Goal: Transaction & Acquisition: Purchase product/service

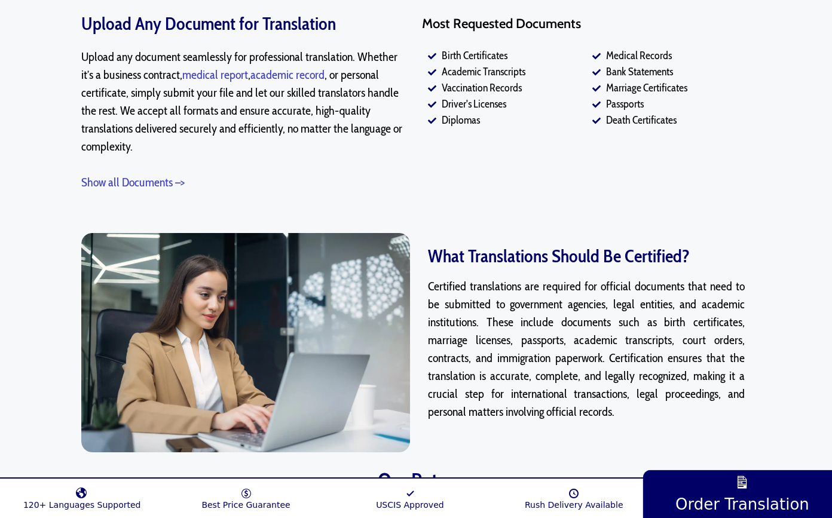
scroll to position [1016, 0]
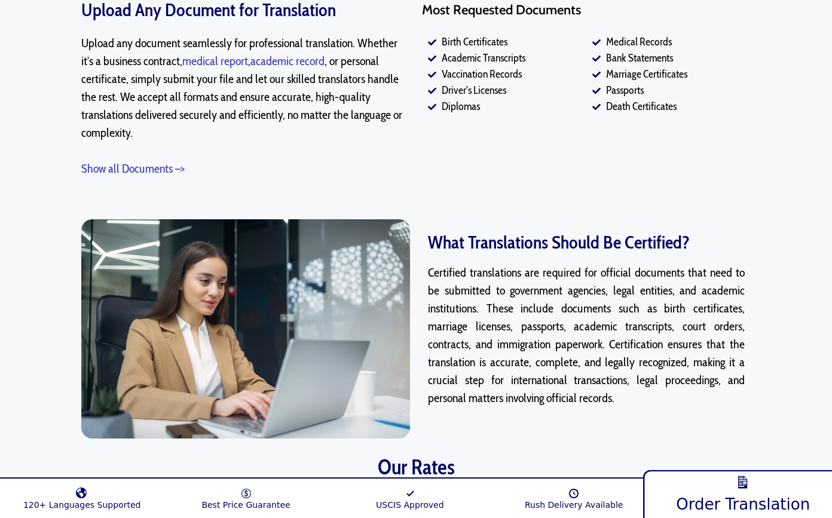
click at [740, 496] on span "Order Translation" at bounding box center [743, 504] width 134 height 19
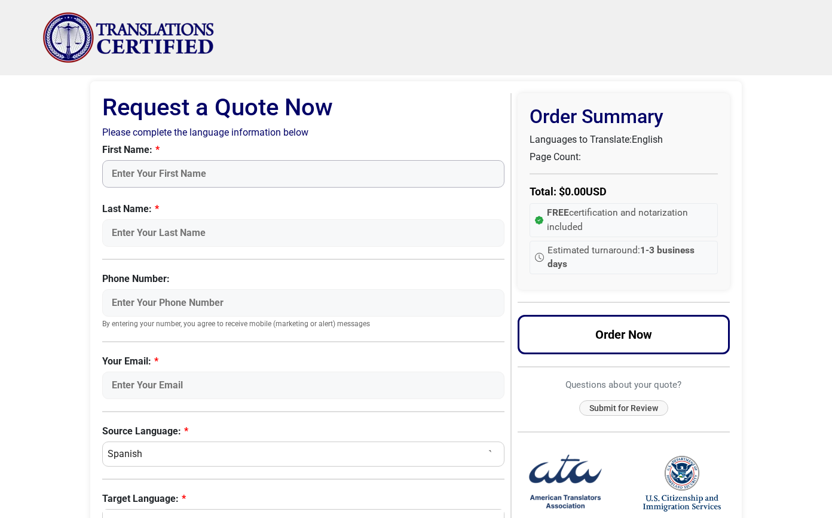
click at [139, 173] on input "First Name:" at bounding box center [303, 173] width 402 height 27
type input "[PERSON_NAME]"
type input "7862661069"
type input "[EMAIL_ADDRESS][DOMAIN_NAME]"
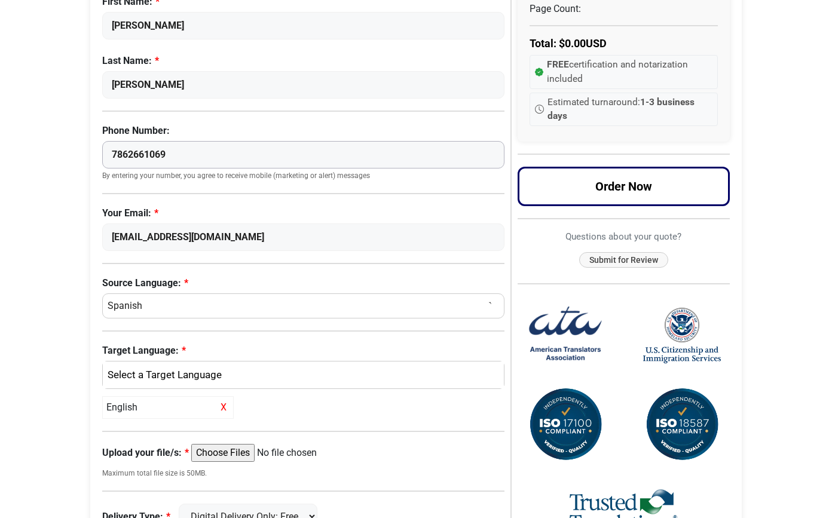
scroll to position [179, 0]
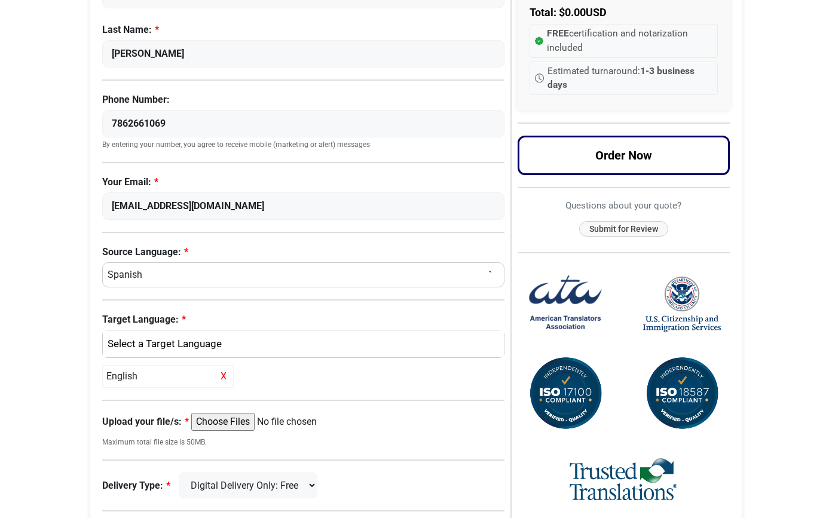
click at [125, 276] on select "Select a Language Afrikaans [DEMOGRAPHIC_DATA] Amharic Arabic [DEMOGRAPHIC_DATA…" at bounding box center [303, 274] width 402 height 25
select select "English"
click at [102, 262] on select "Select a Language Afrikaans [DEMOGRAPHIC_DATA] Amharic Arabic [DEMOGRAPHIC_DATA…" at bounding box center [303, 274] width 402 height 25
select select
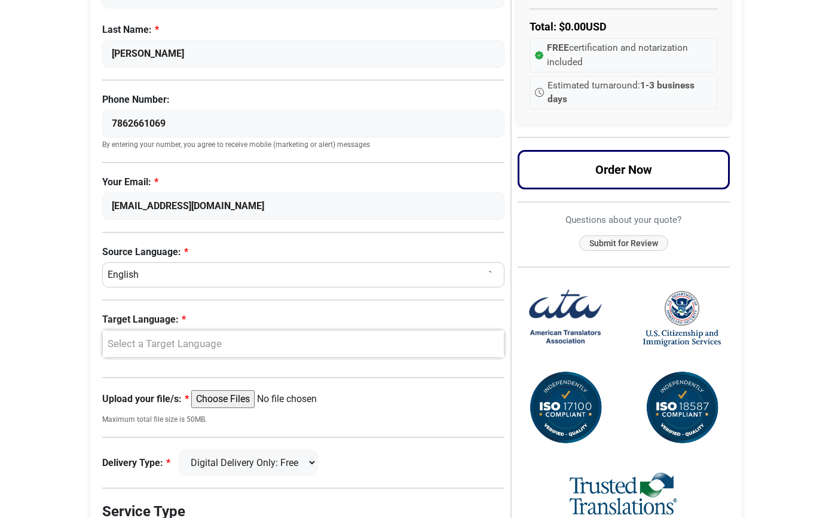
click at [142, 342] on div "Select a Target Language" at bounding box center [300, 344] width 383 height 16
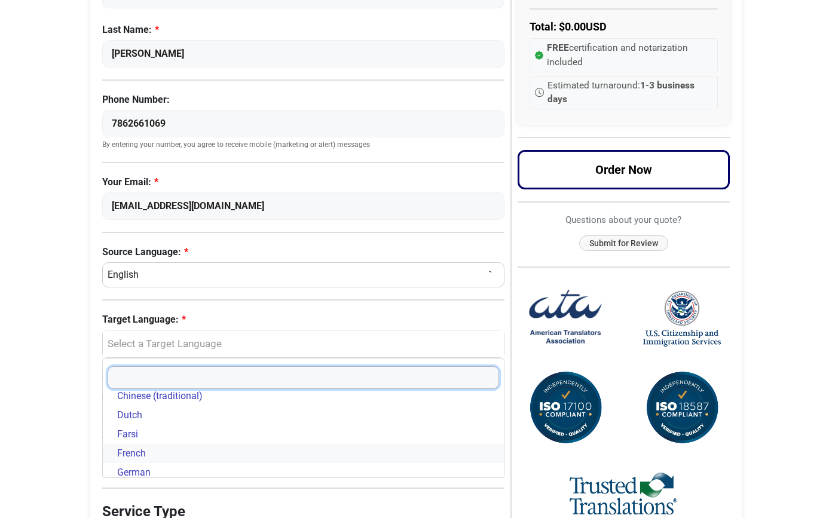
scroll to position [60, 0]
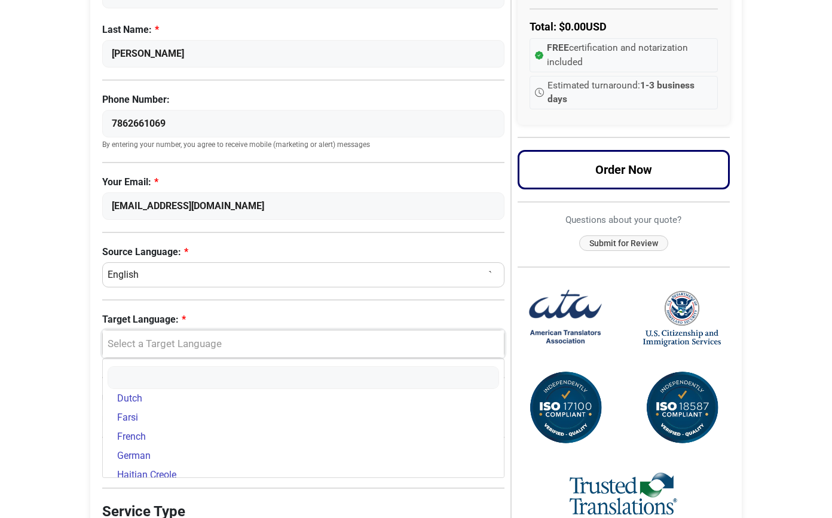
click at [143, 343] on div "Select a Target Language" at bounding box center [300, 344] width 383 height 16
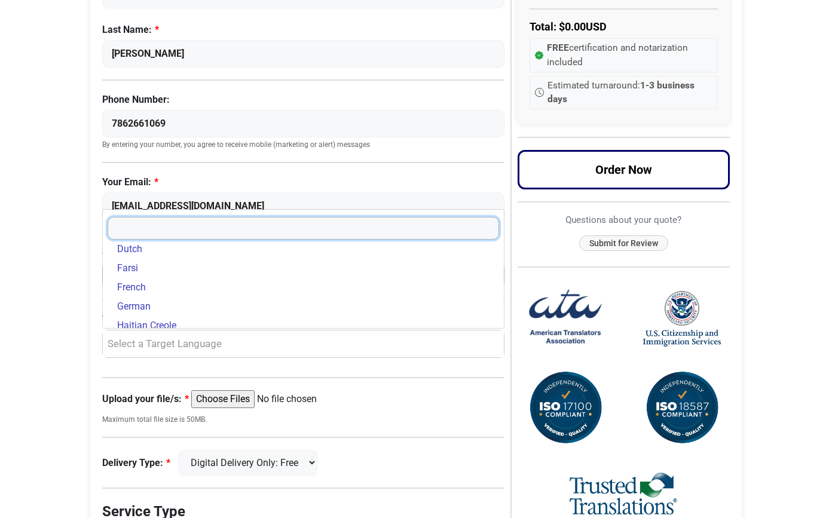
type input "n"
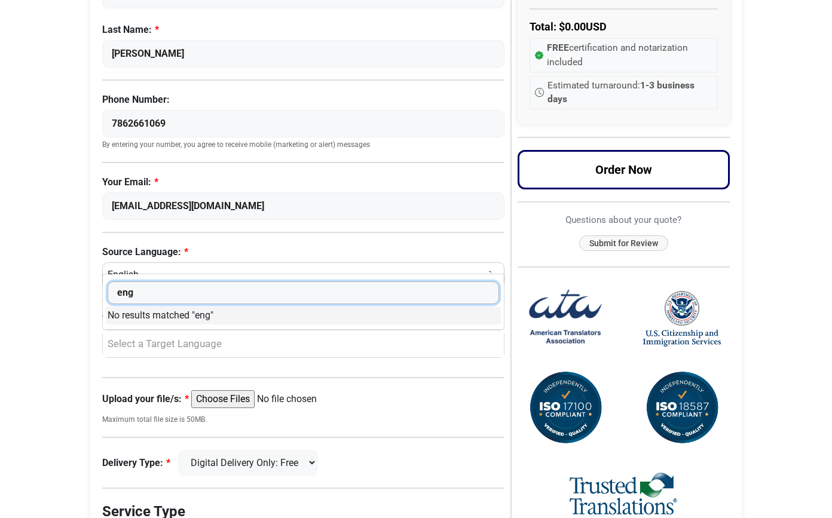
type input "eng"
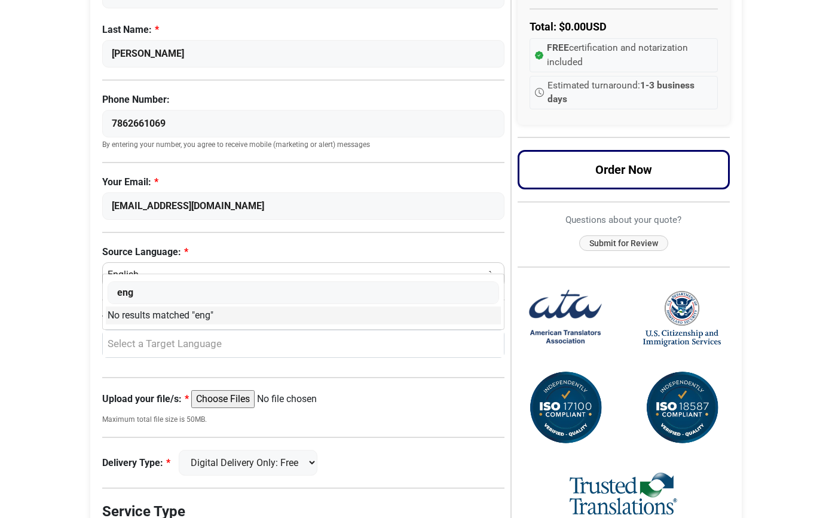
click at [68, 277] on body "Skip to content Menu Menu Certified Translations Translation Services Documents…" at bounding box center [416, 264] width 832 height 887
click at [146, 343] on div "Select a Target Language" at bounding box center [300, 344] width 383 height 16
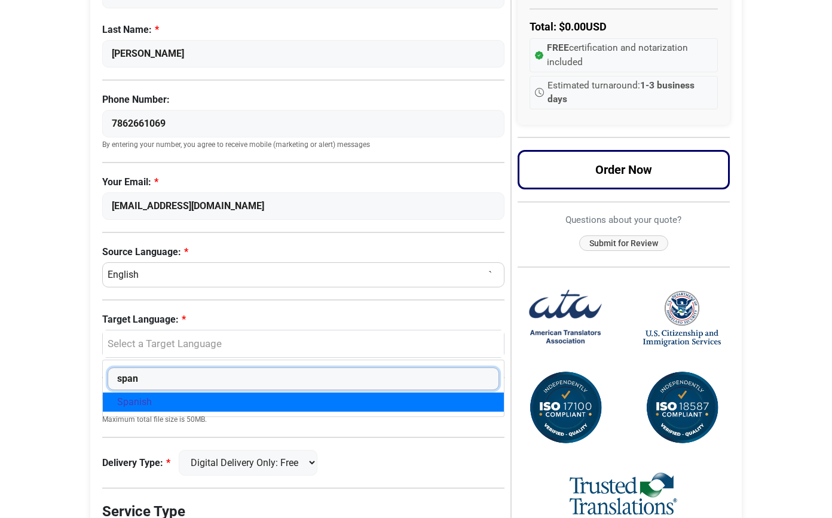
type input "span"
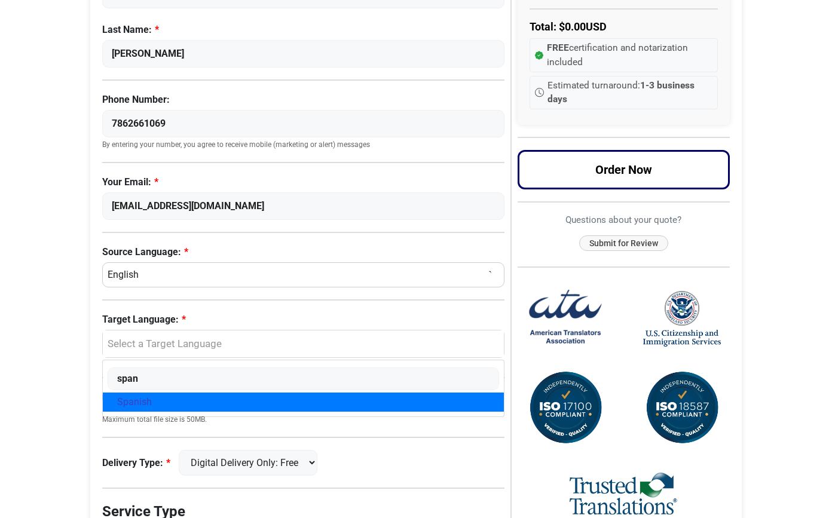
click at [148, 396] on span "Spanish" at bounding box center [134, 402] width 35 height 14
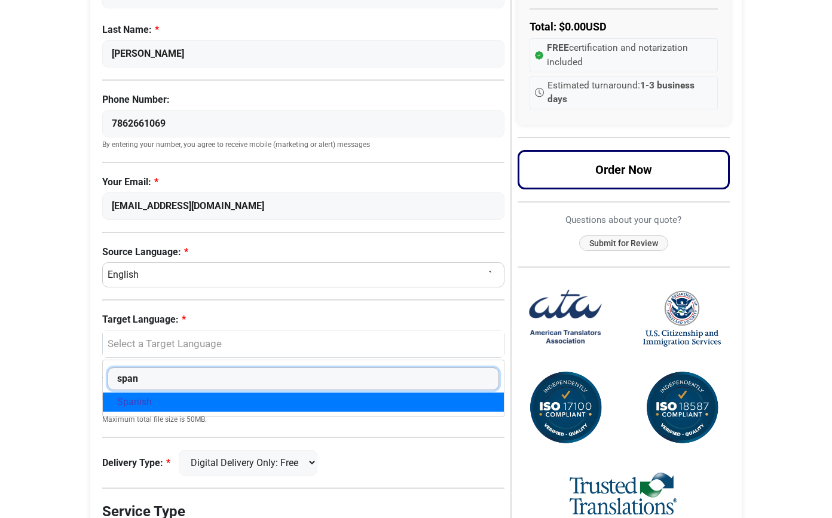
select select "Spanish"
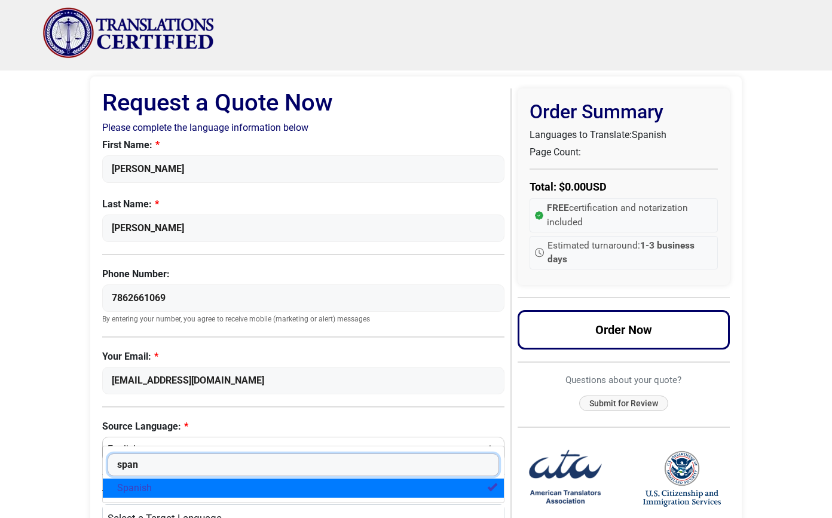
scroll to position [0, 0]
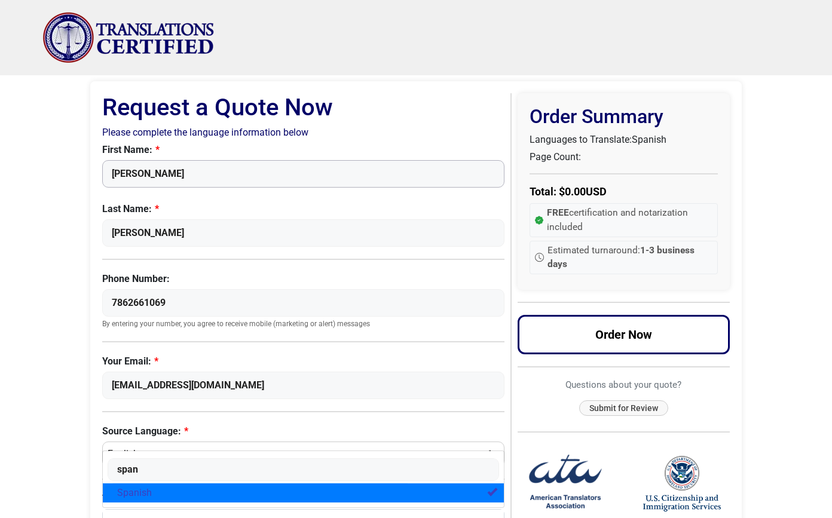
drag, startPoint x: 170, startPoint y: 173, endPoint x: 69, endPoint y: 167, distance: 101.1
click at [69, 167] on body "Skip to content Menu Menu Certified Translations Translation Services Documents…" at bounding box center [416, 455] width 832 height 910
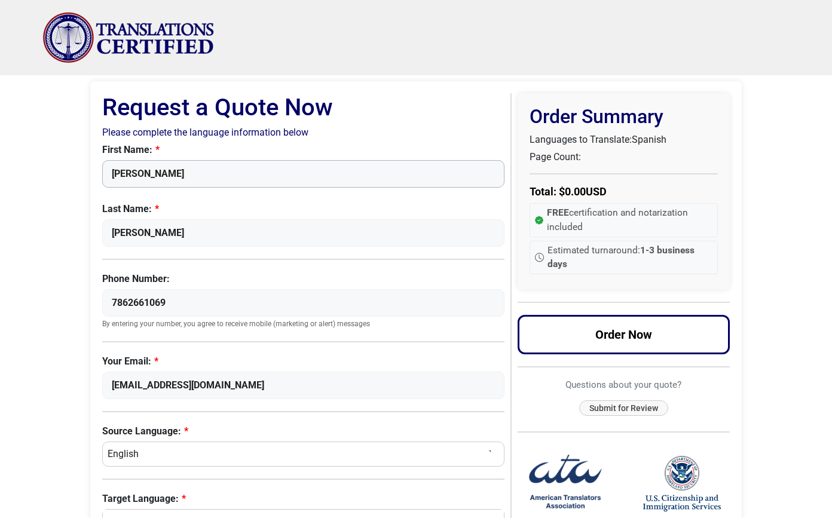
type input "[PERSON_NAME]"
click at [44, 317] on body "Skip to content Menu Menu Certified Translations Translation Services Documents…" at bounding box center [416, 455] width 832 height 910
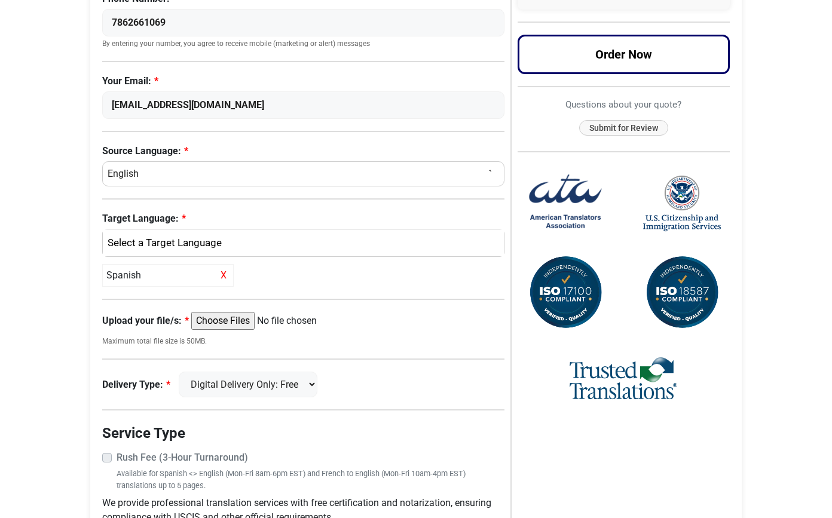
scroll to position [299, 0]
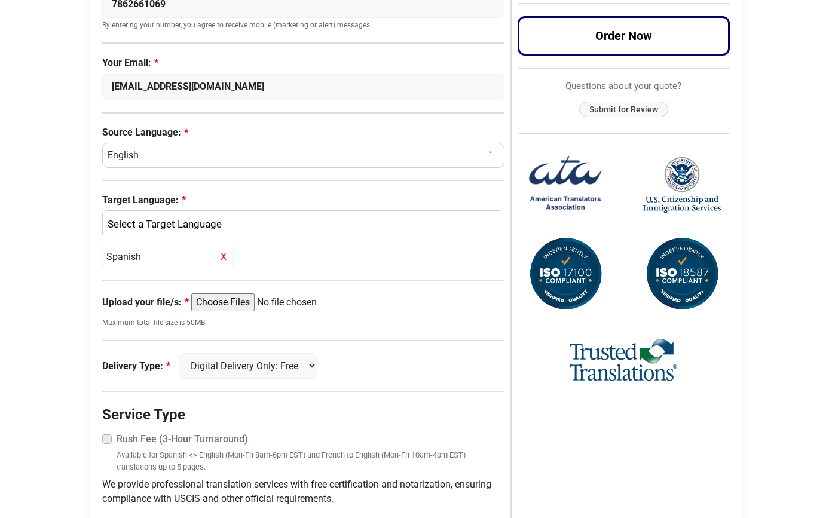
click at [230, 298] on input "Upload your file/s:" at bounding box center [282, 302] width 183 height 18
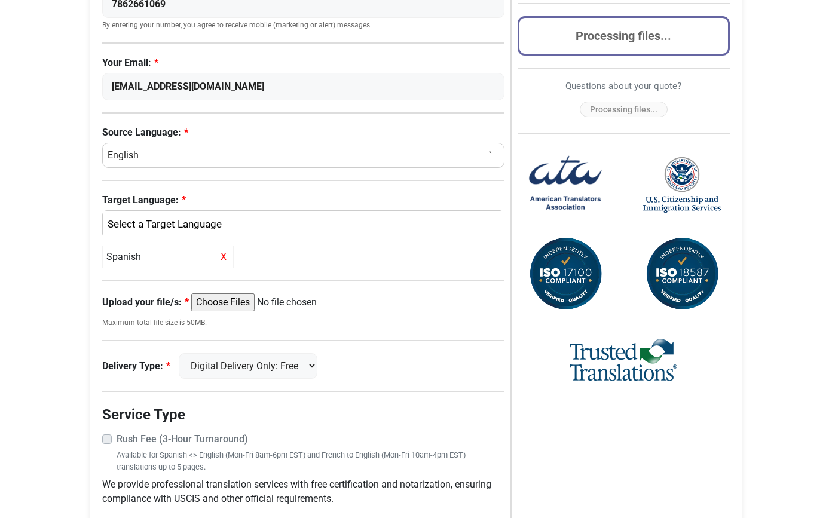
click at [222, 306] on input "Upload your file/s:" at bounding box center [282, 302] width 183 height 18
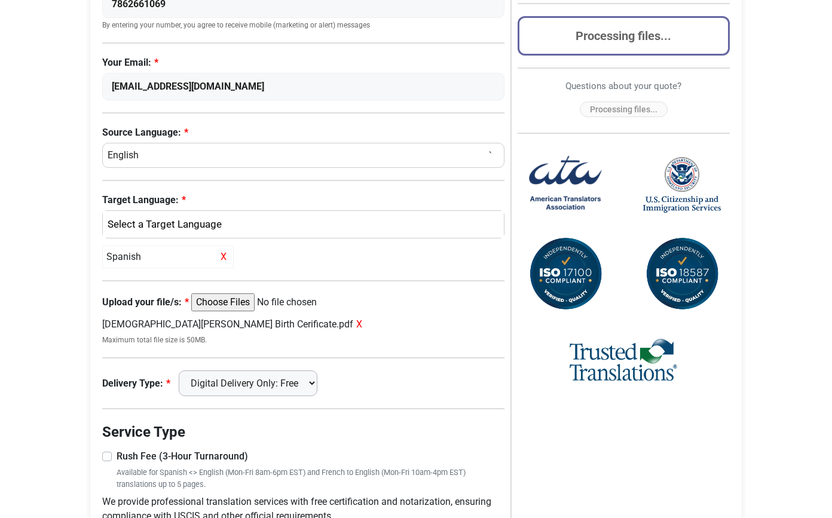
click at [315, 384] on select "Digital Delivery Only: Free FedEx 2 Day: $15" at bounding box center [248, 383] width 139 height 26
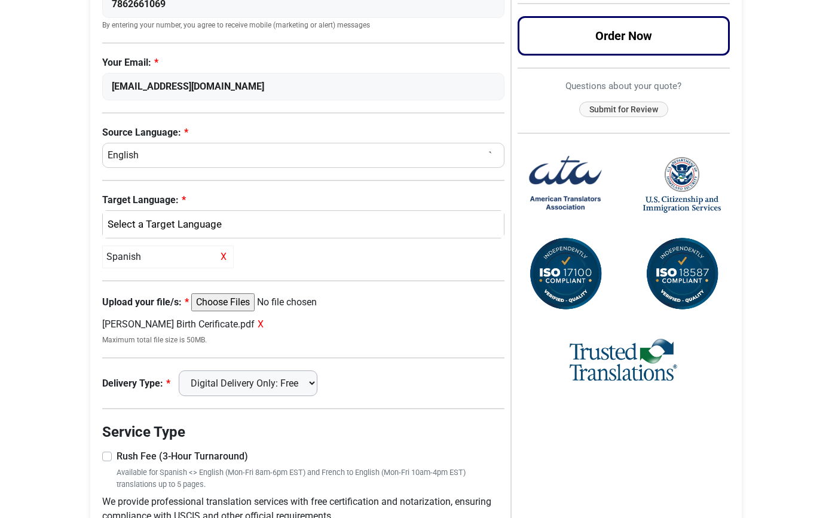
click at [185, 370] on select "Digital Delivery Only: Free FedEx 2 Day: $15" at bounding box center [248, 383] width 139 height 26
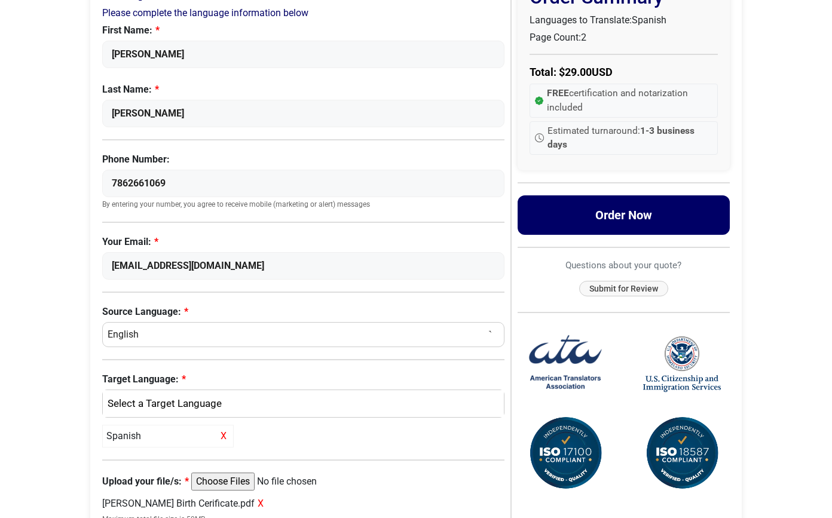
click at [614, 217] on button "Order Now" at bounding box center [623, 214] width 213 height 39
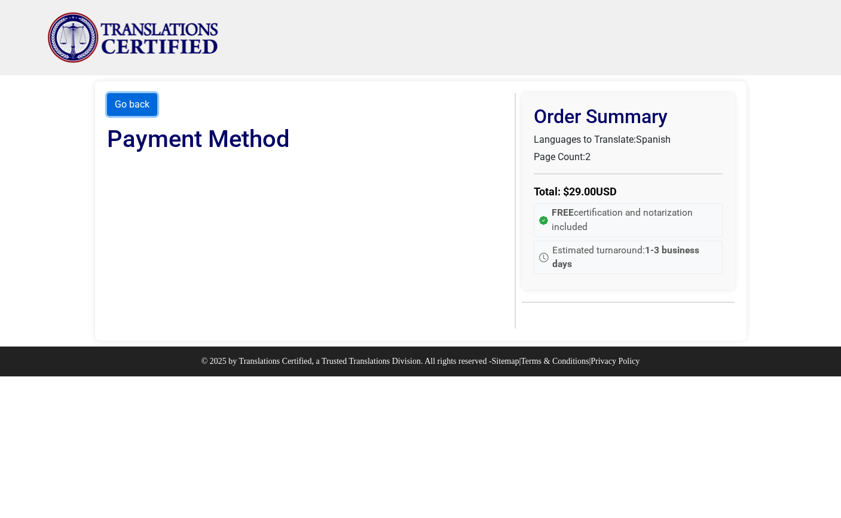
click at [130, 104] on button "Go back" at bounding box center [132, 104] width 50 height 23
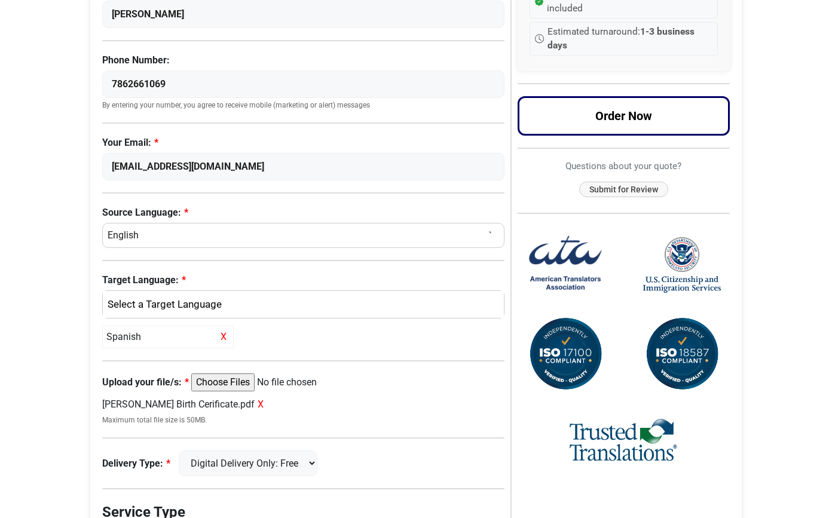
scroll to position [358, 0]
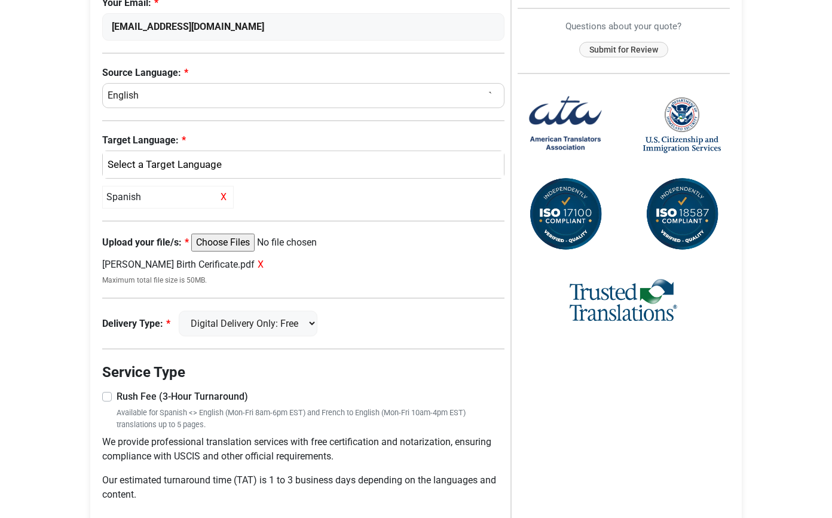
click at [219, 241] on input "Upload your file/s:" at bounding box center [282, 243] width 183 height 18
type input "C:\fakepath\[DEMOGRAPHIC_DATA][PERSON_NAME] Birth Cerificate.pdf"
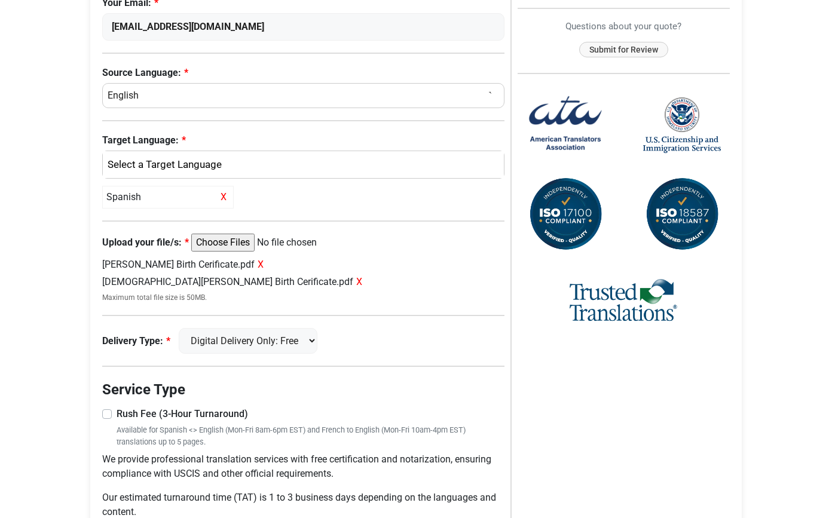
click at [258, 265] on span "X" at bounding box center [261, 264] width 6 height 11
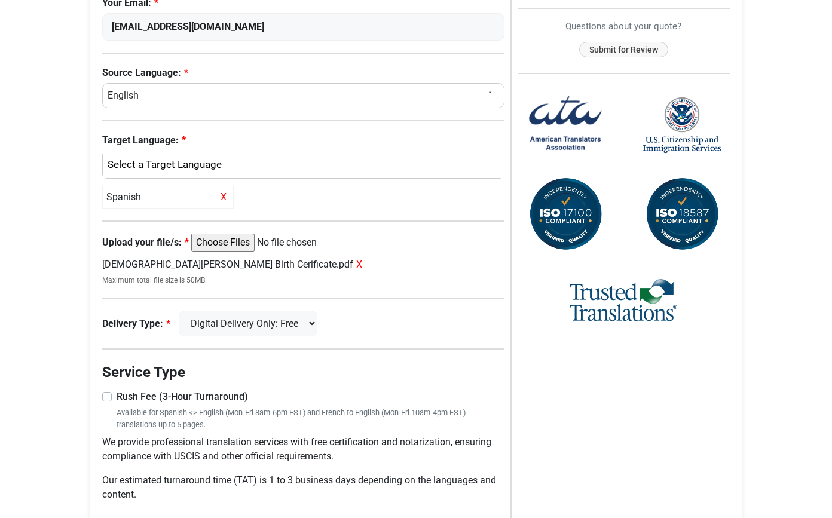
click at [356, 264] on span "X" at bounding box center [359, 264] width 6 height 11
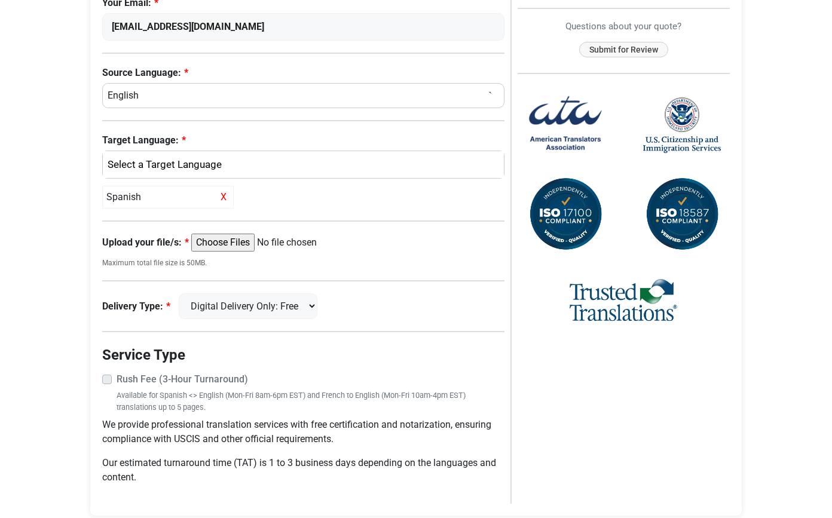
click at [220, 246] on input "Upload your file/s:" at bounding box center [282, 243] width 183 height 18
type input "C:\fakepath\[DEMOGRAPHIC_DATA][PERSON_NAME] Birth Cerificate.pdf"
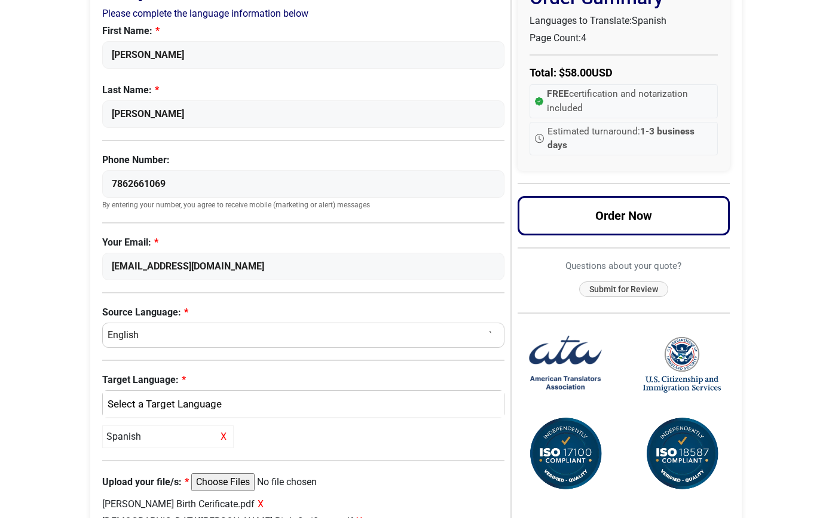
scroll to position [69, 0]
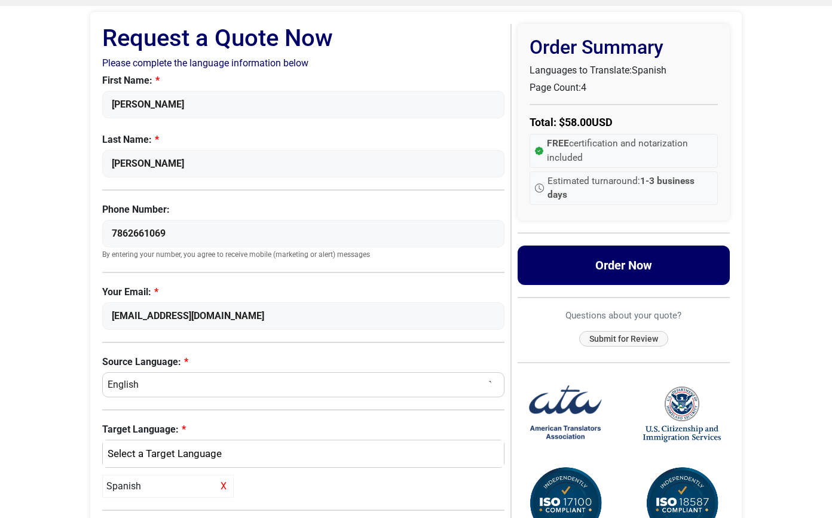
click at [618, 263] on button "Order Now" at bounding box center [623, 265] width 213 height 39
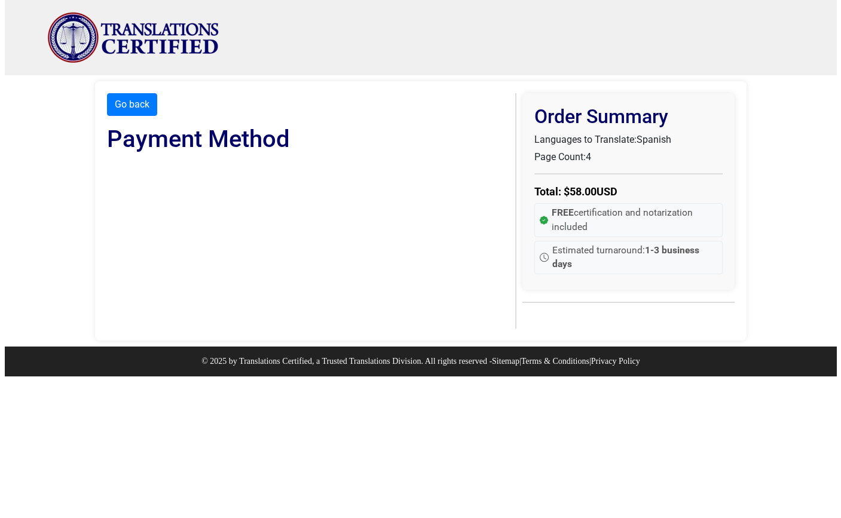
scroll to position [0, 0]
